Goal: Complete application form

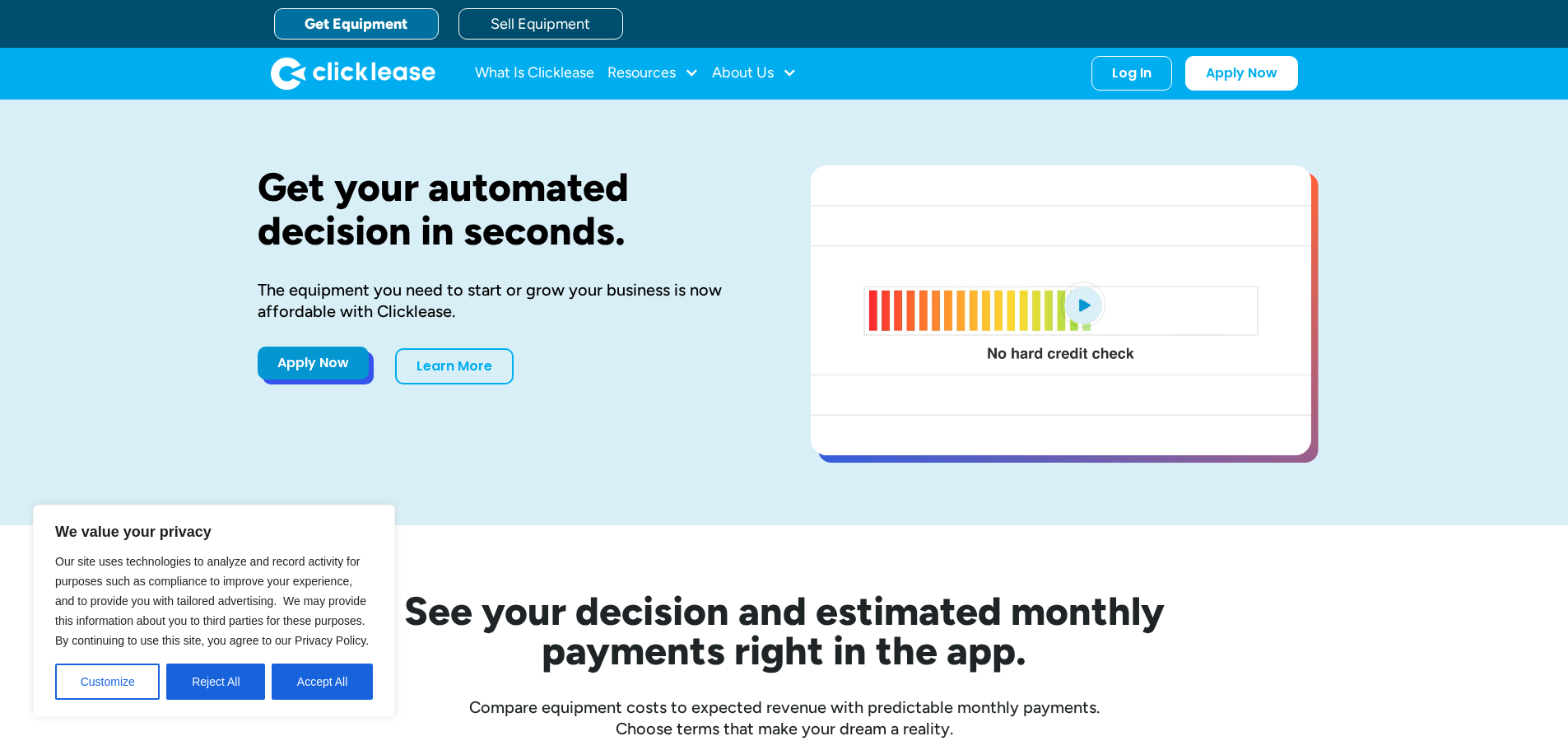
click at [318, 369] on link "Apply Now" at bounding box center [313, 363] width 111 height 33
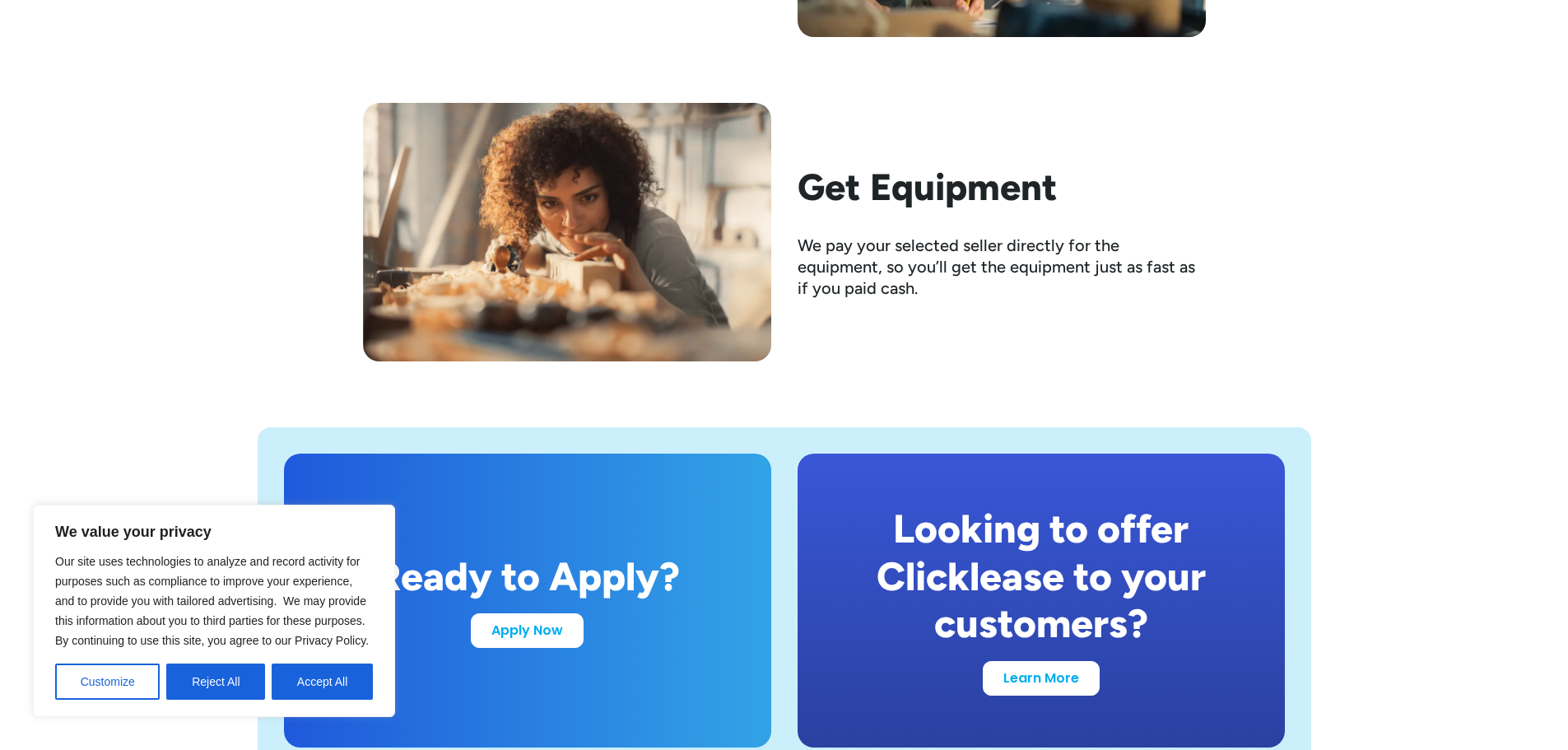
scroll to position [2881, 0]
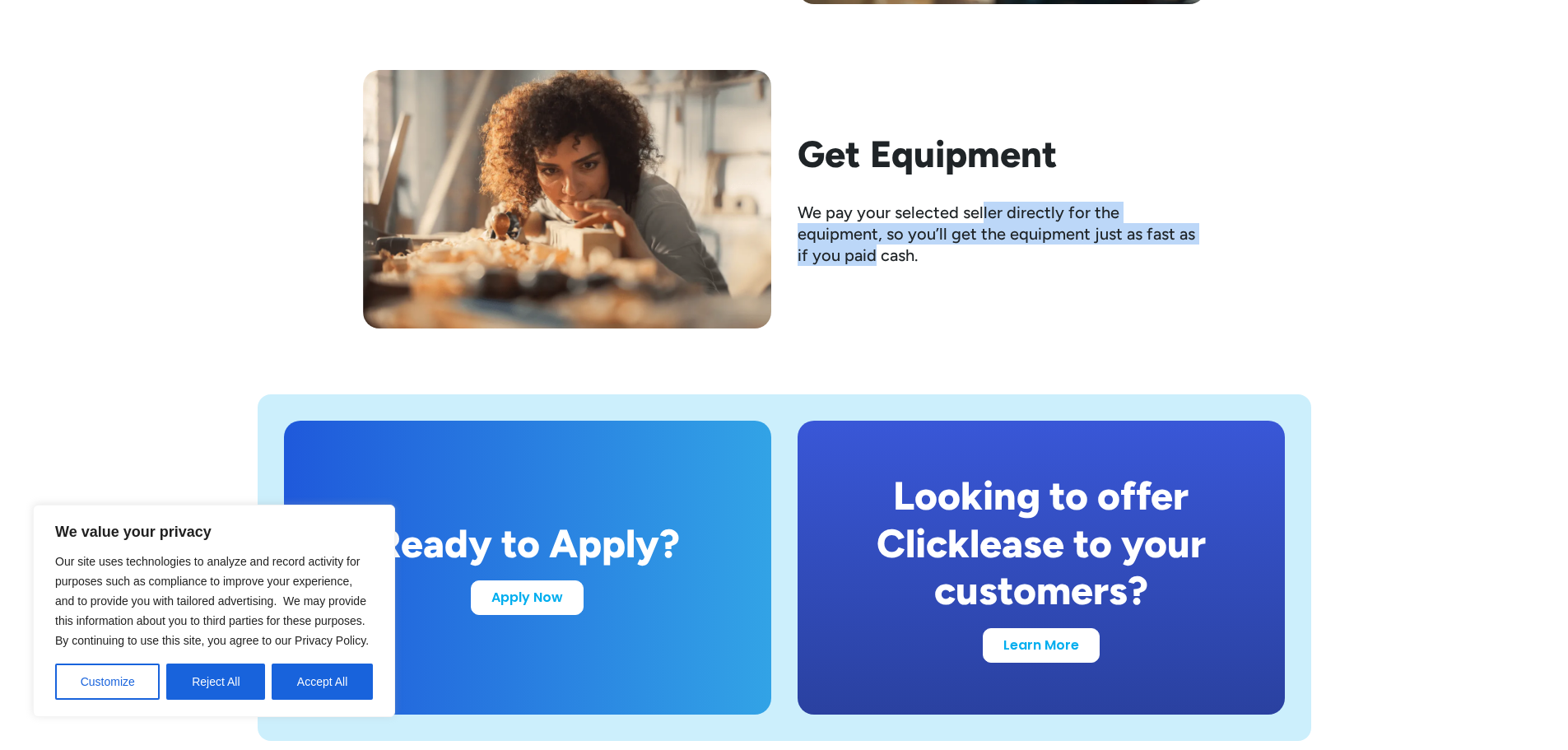
drag, startPoint x: 1029, startPoint y: 207, endPoint x: 1190, endPoint y: 226, distance: 162.1
click at [1190, 226] on div "We pay your selected seller directly for the equipment, so you’ll get the equip…" at bounding box center [1001, 234] width 408 height 64
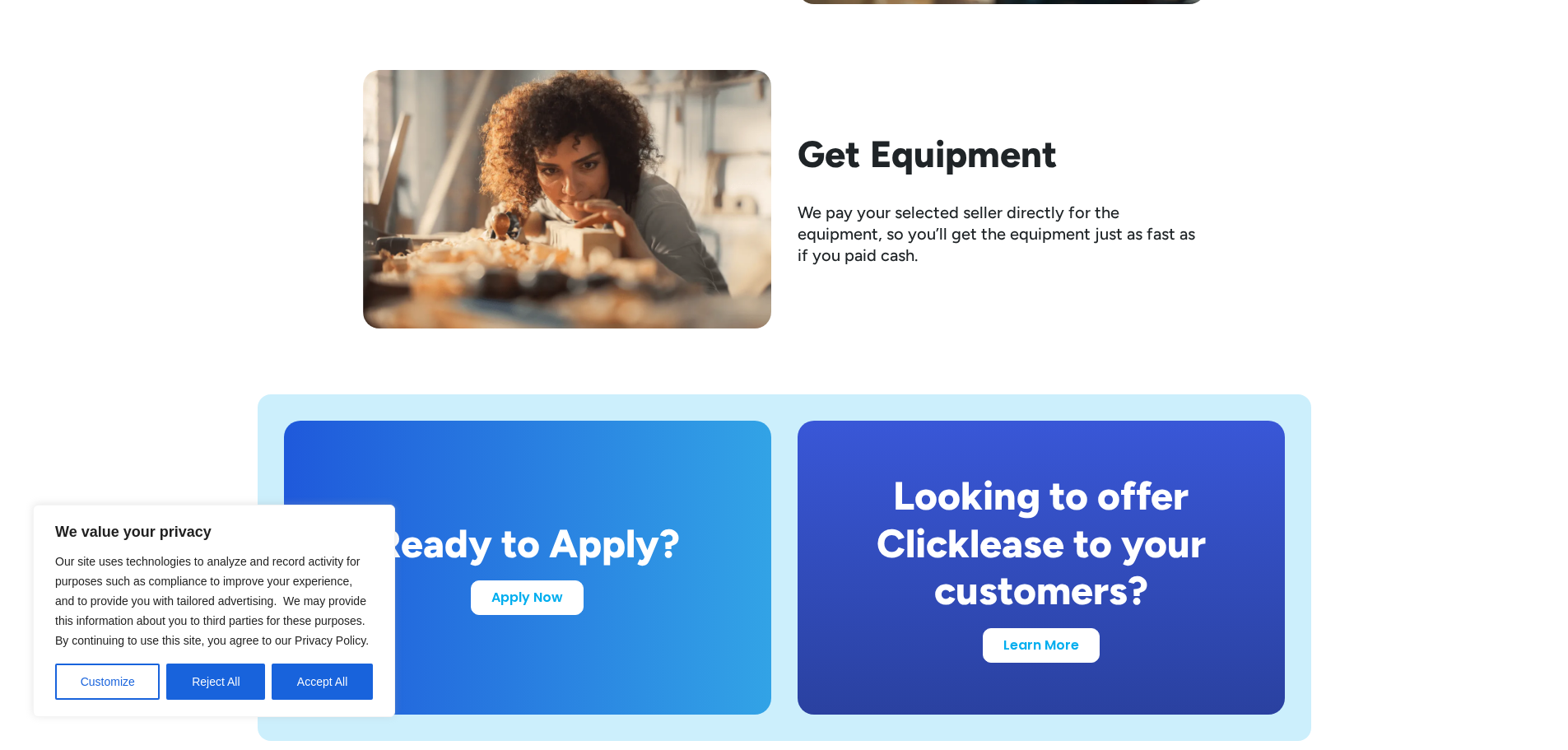
click at [1200, 269] on div "Get Equipment We pay your selected seller directly for the equipment, so you’ll…" at bounding box center [784, 199] width 843 height 259
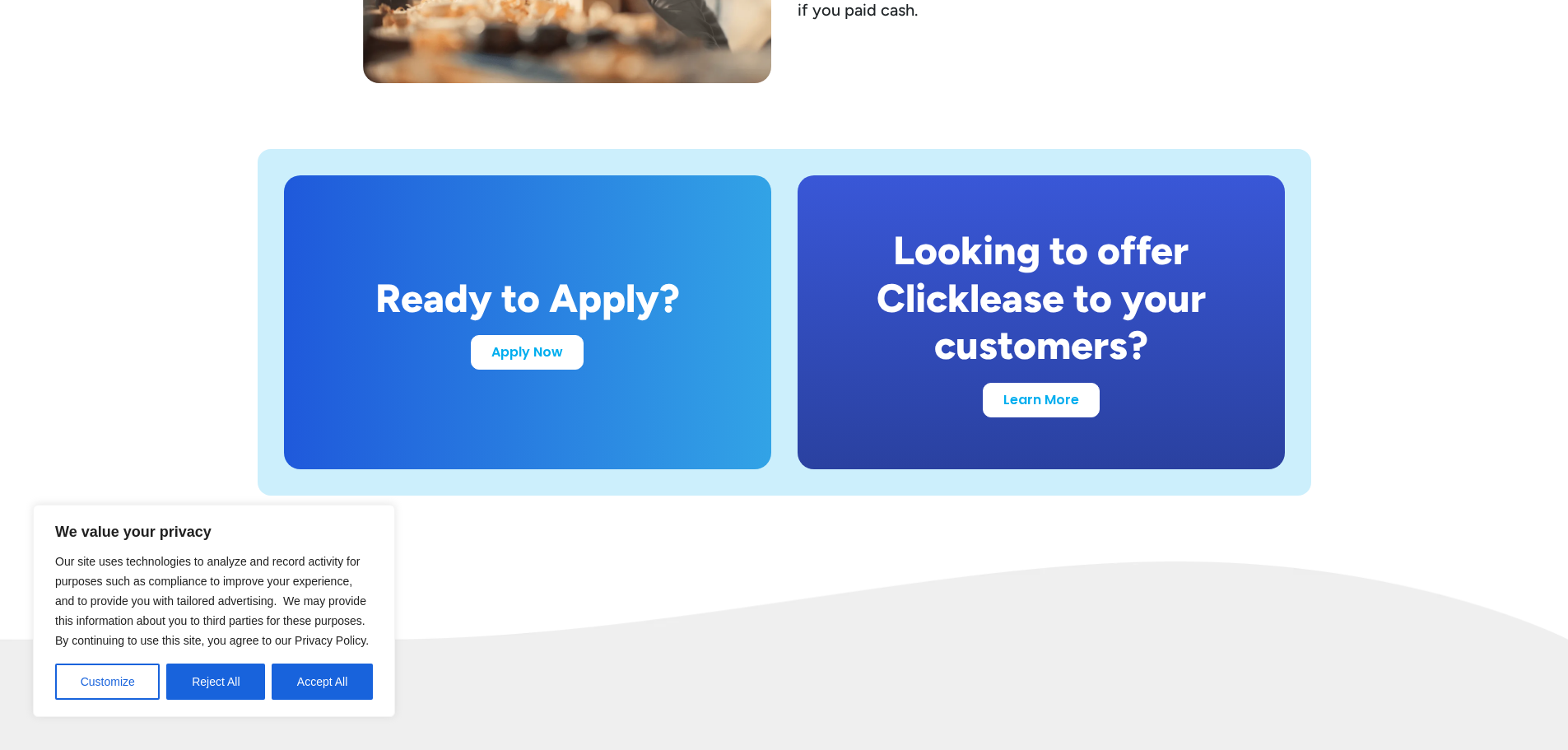
scroll to position [3128, 0]
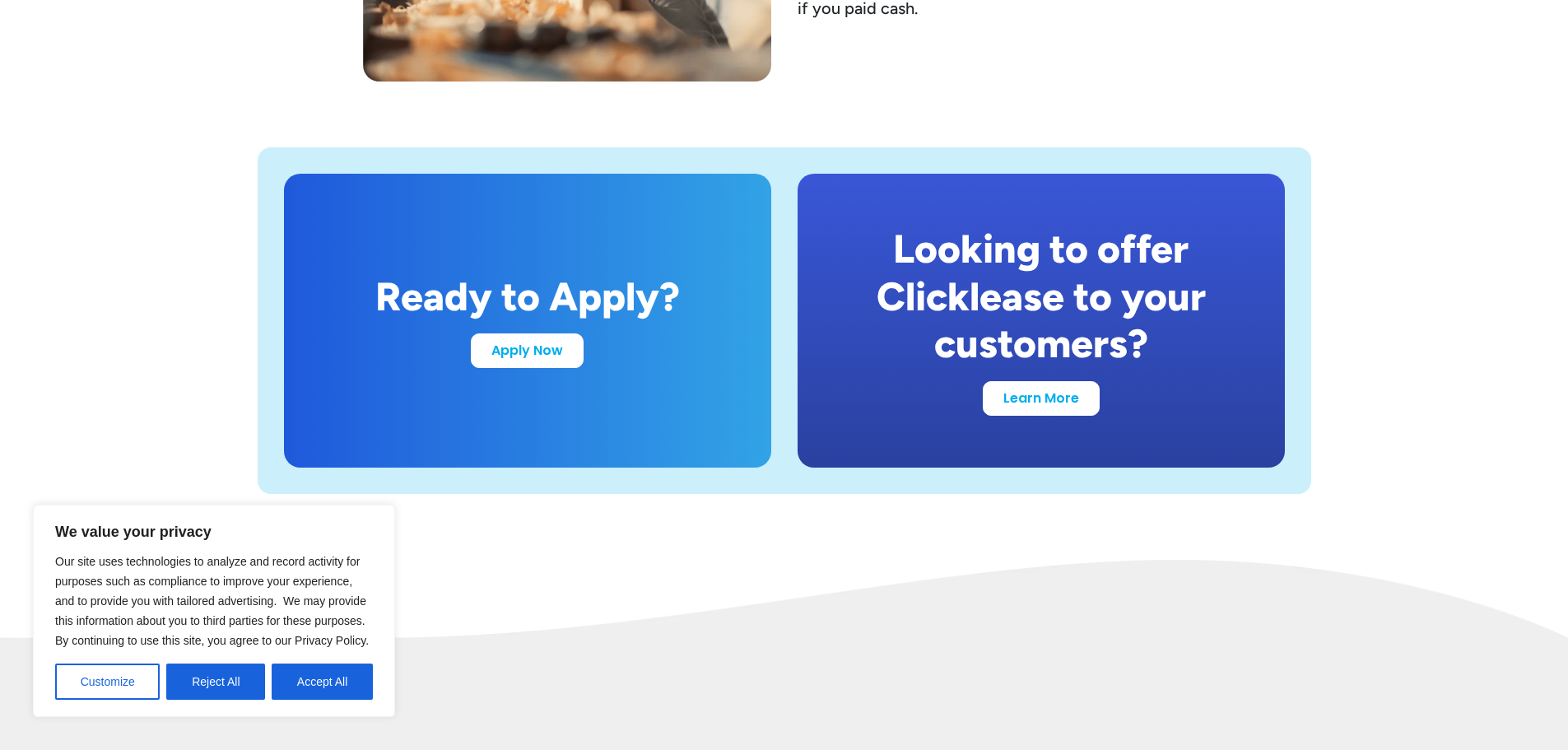
drag, startPoint x: 338, startPoint y: 678, endPoint x: 361, endPoint y: 581, distance: 99.7
click at [338, 678] on button "Accept All" at bounding box center [322, 682] width 101 height 36
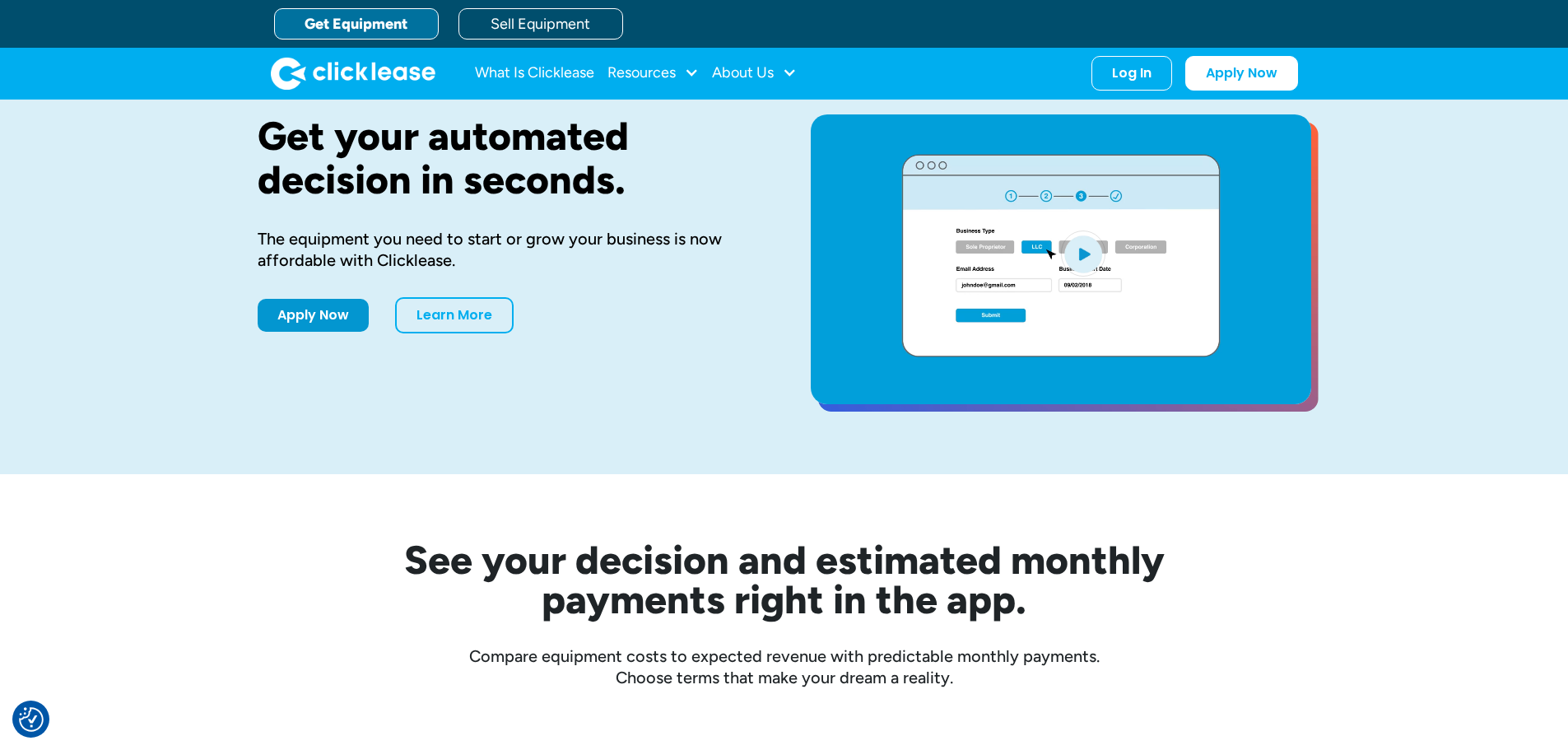
scroll to position [0, 0]
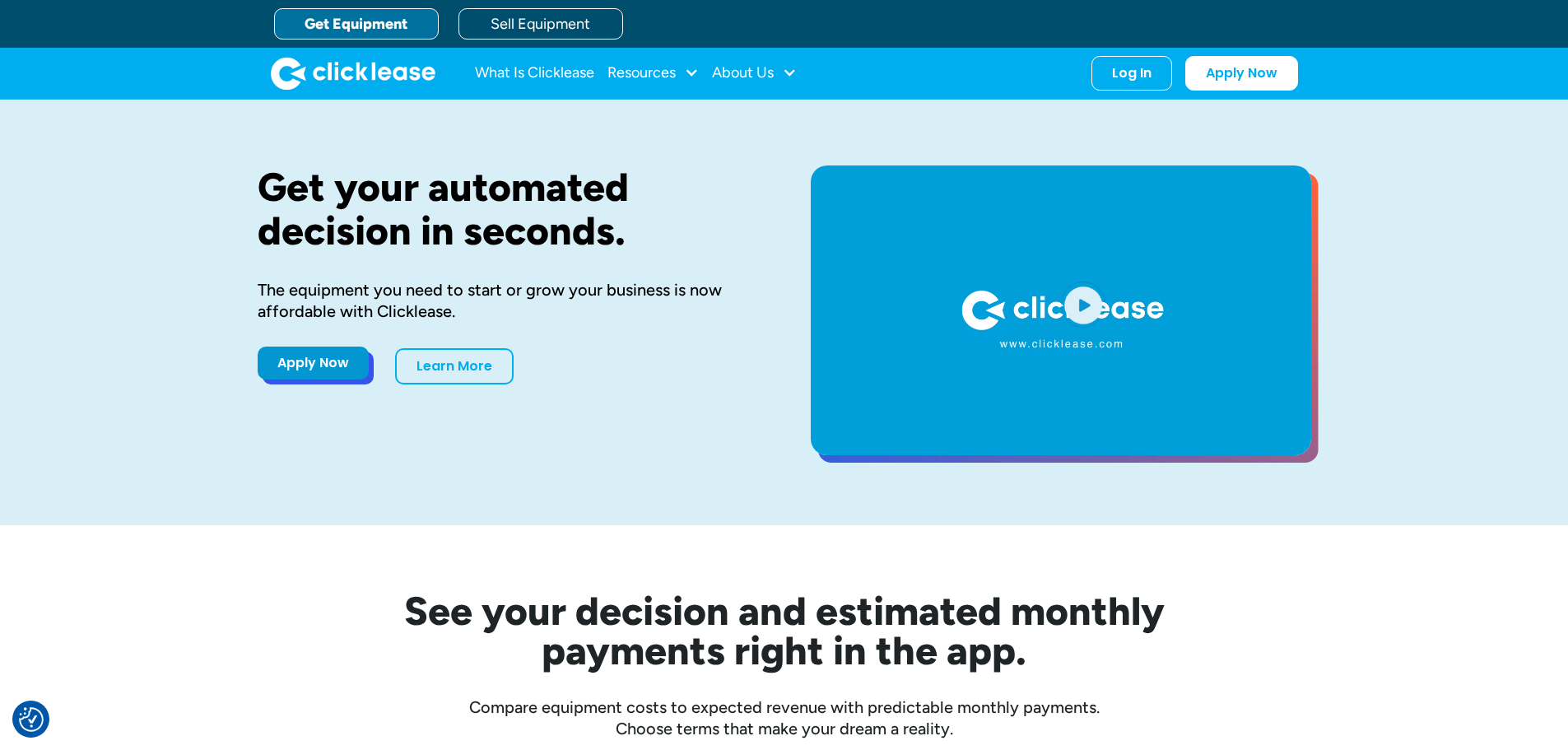
click at [298, 349] on link "Apply Now" at bounding box center [313, 363] width 111 height 33
